Goal: Transaction & Acquisition: Purchase product/service

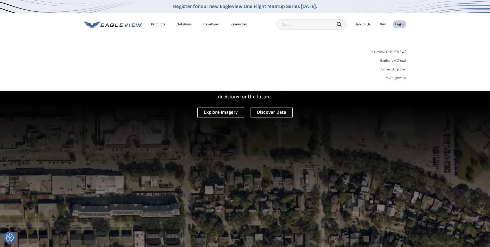
click at [394, 78] on link "MyEagleview" at bounding box center [396, 77] width 21 height 5
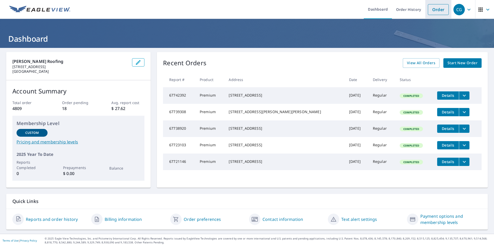
click at [438, 10] on link "Order" at bounding box center [438, 9] width 21 height 11
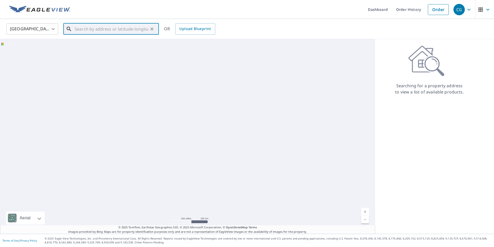
click at [89, 30] on input "text" at bounding box center [112, 29] width 74 height 14
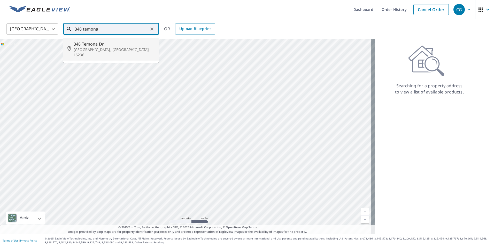
click at [99, 51] on p "Pittsburgh, PA 15236" at bounding box center [114, 52] width 81 height 10
type input "348 Temona Dr Pittsburgh, PA 15236"
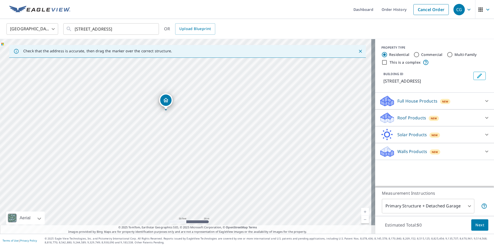
click at [392, 117] on div "Roof Products New" at bounding box center [429, 118] width 101 height 12
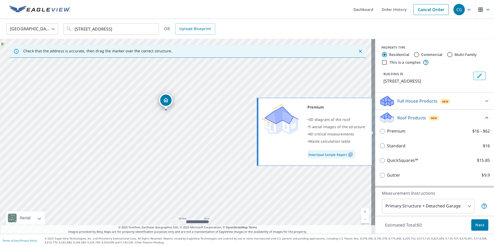
click at [390, 130] on p "Premium" at bounding box center [396, 131] width 18 height 6
click at [387, 130] on input "Premium $16 - $62" at bounding box center [383, 131] width 8 height 6
checkbox input "true"
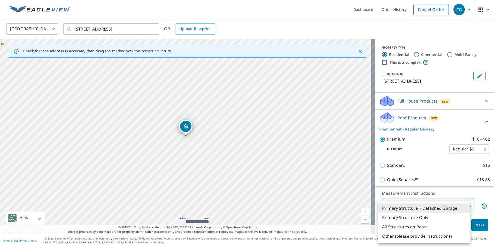
click at [416, 204] on body "CG CG Dashboard Order History Cancel Order CG United States US ​ 348 Temona Dr …" at bounding box center [247, 123] width 494 height 247
click at [409, 219] on li "Primary Structure Only" at bounding box center [424, 216] width 93 height 9
type input "2"
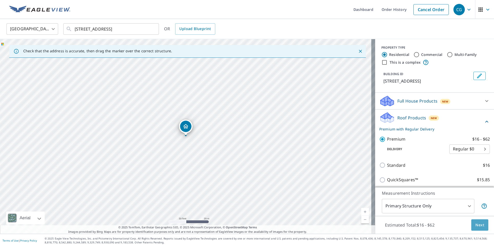
click at [471, 223] on button "Next" at bounding box center [479, 225] width 17 height 12
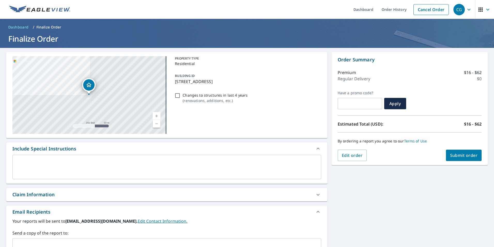
click at [456, 155] on span "Submit order" at bounding box center [464, 155] width 28 height 6
checkbox input "true"
